Goal: Task Accomplishment & Management: Manage account settings

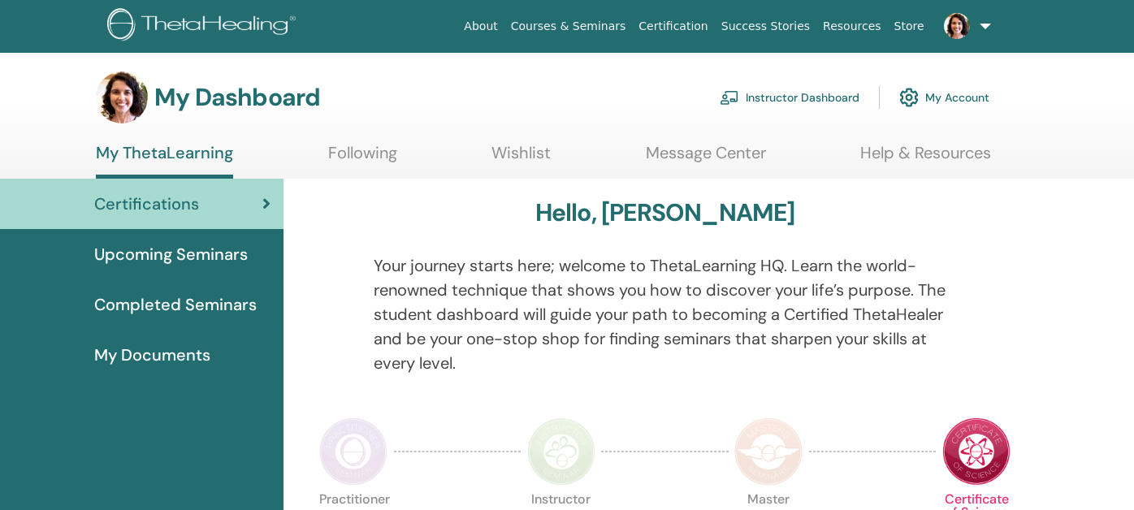
click at [785, 102] on link "Instructor Dashboard" at bounding box center [790, 98] width 140 height 36
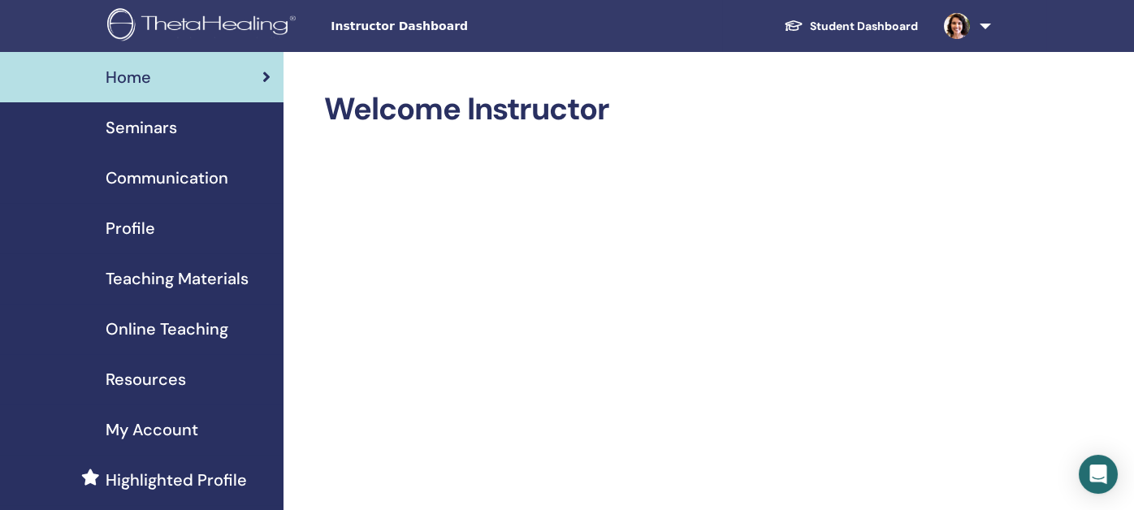
click at [148, 125] on span "Seminars" at bounding box center [141, 127] width 71 height 24
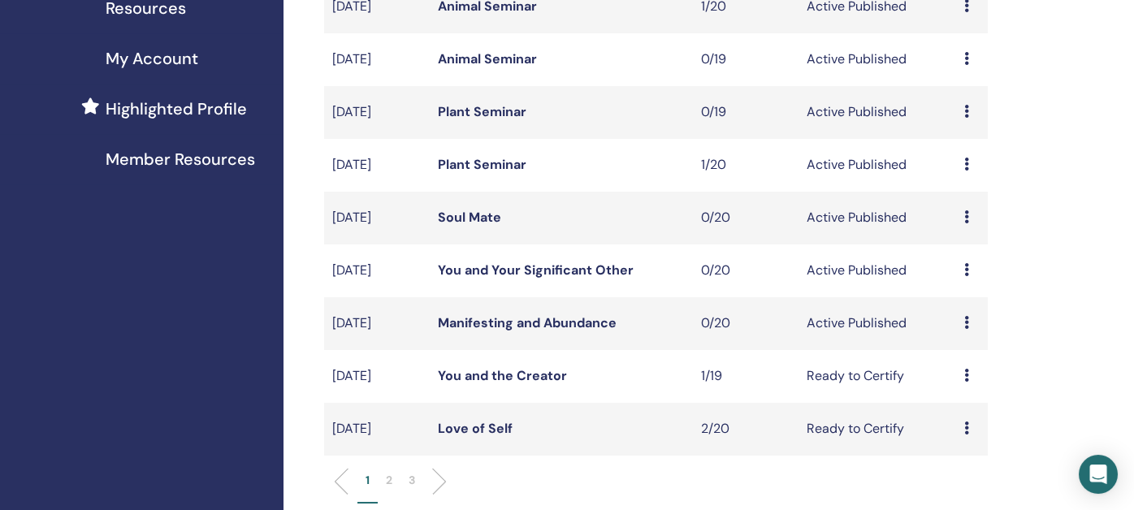
scroll to position [405, 0]
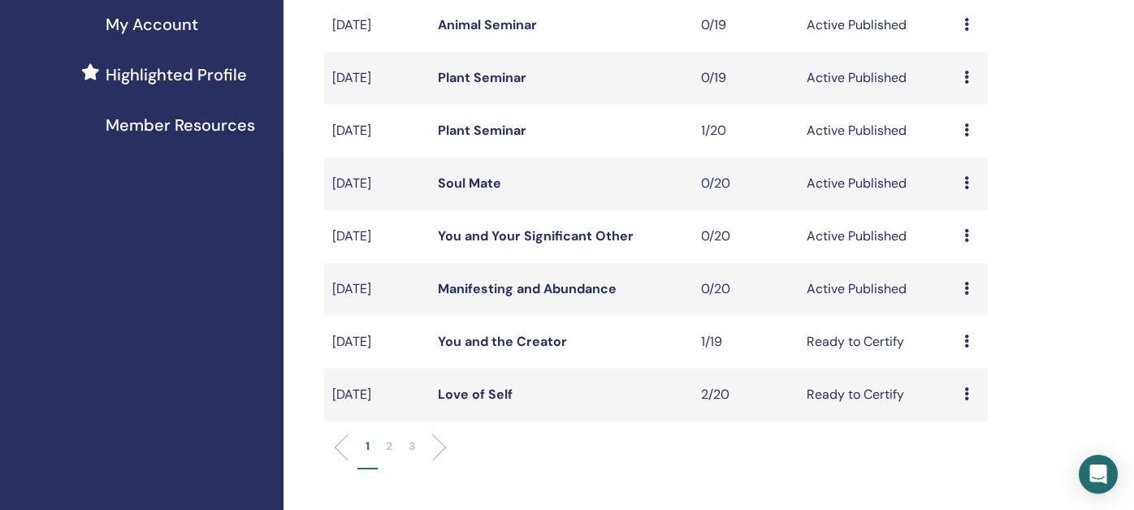
click at [964, 289] on icon at bounding box center [966, 288] width 5 height 13
click at [941, 378] on p "Cancel" at bounding box center [963, 376] width 62 height 19
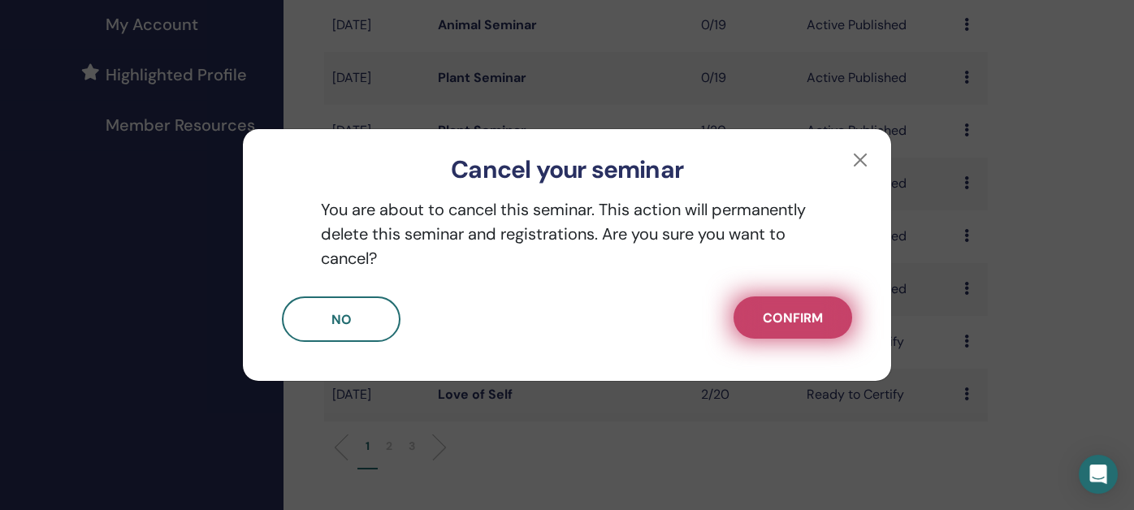
click at [781, 319] on span "Confirm" at bounding box center [793, 317] width 60 height 17
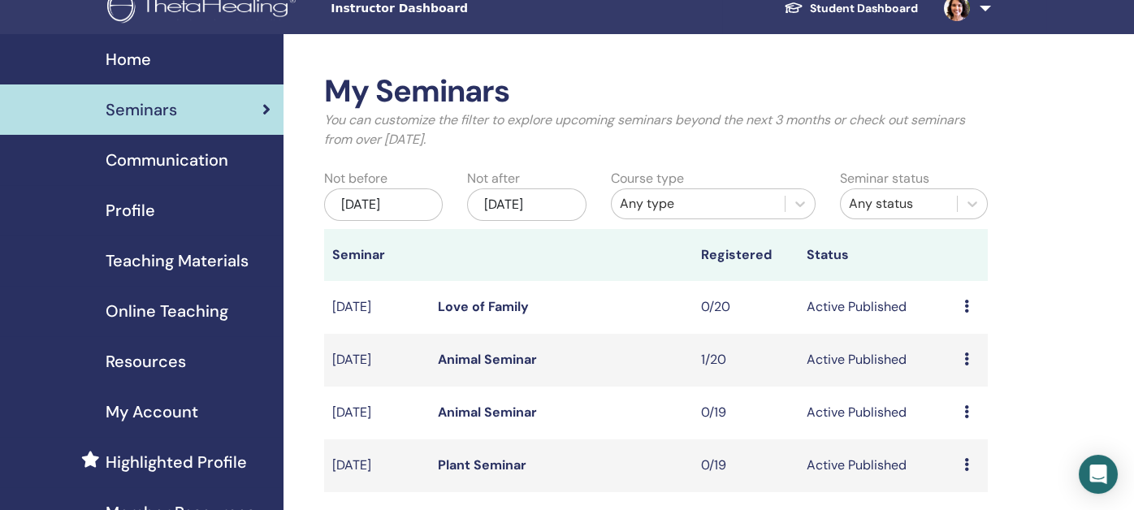
scroll to position [0, 0]
